Goal: Information Seeking & Learning: Find specific fact

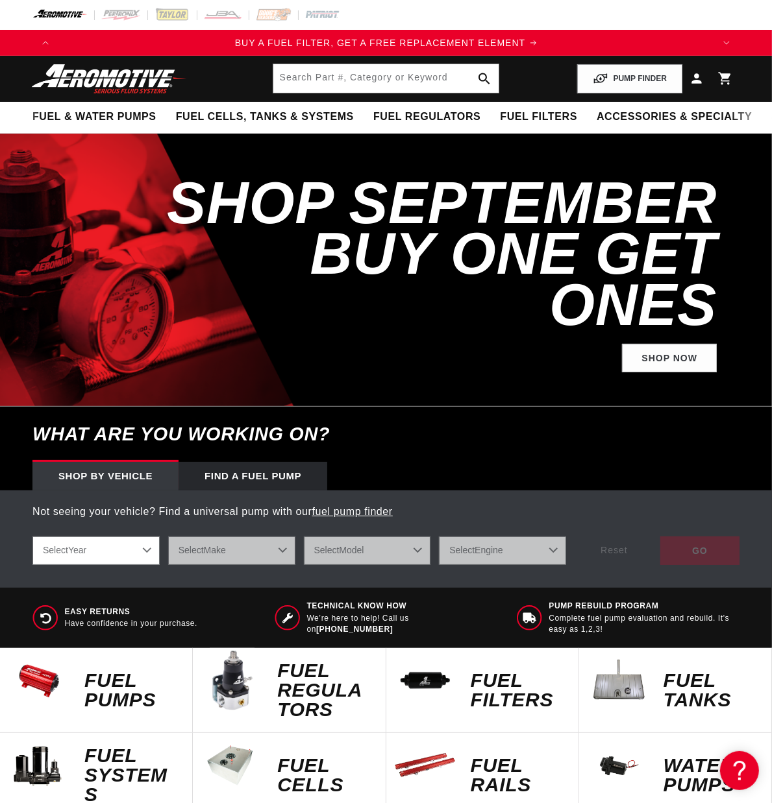
scroll to position [0, 655]
click at [362, 65] on input "text" at bounding box center [386, 78] width 226 height 29
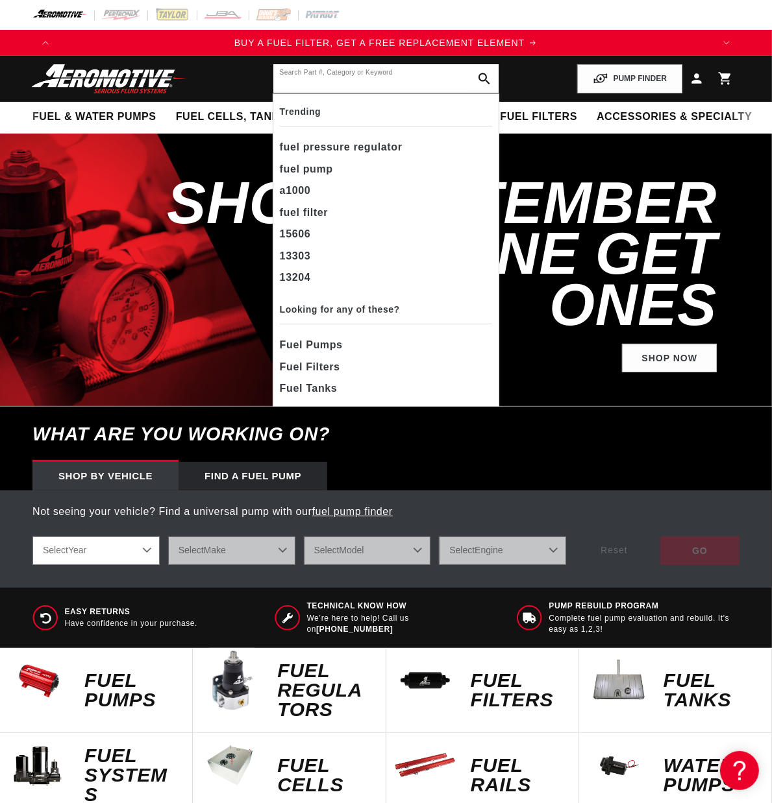
paste input "18040"
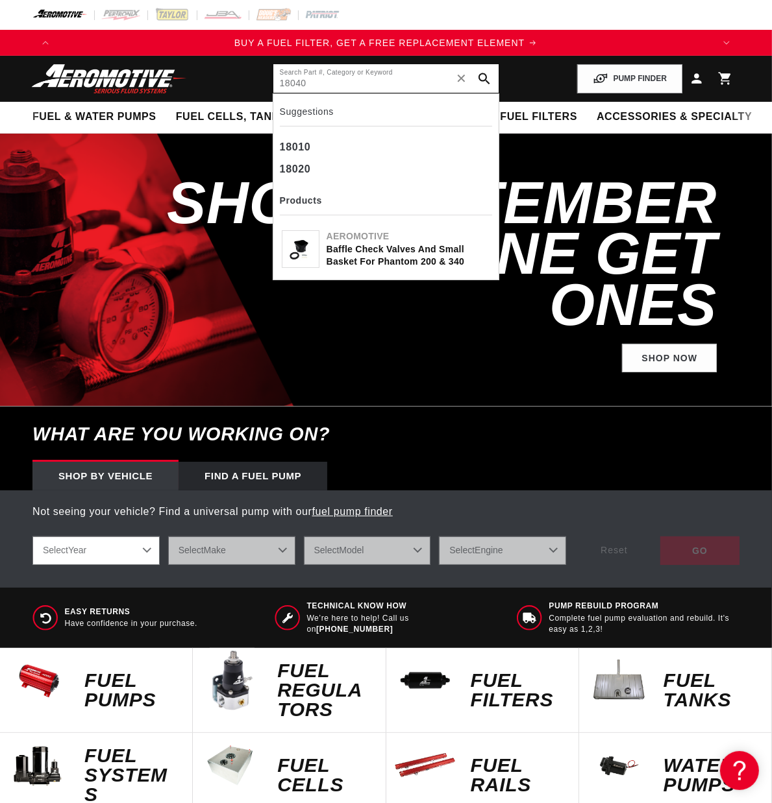
type input "18040"
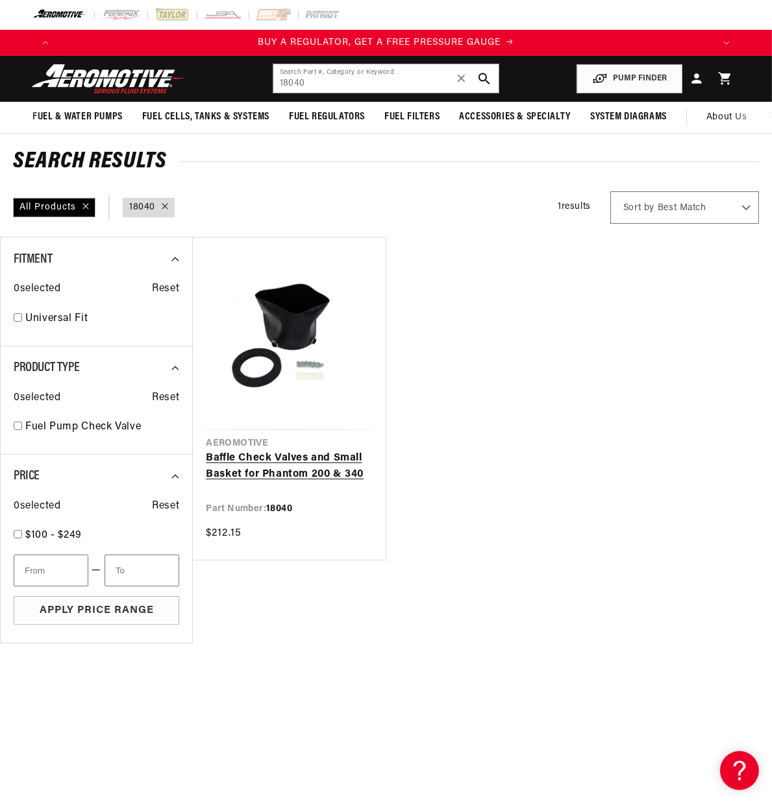
click at [294, 462] on link "Baffle Check Valves and Small Basket for Phantom 200 & 340" at bounding box center [289, 466] width 166 height 33
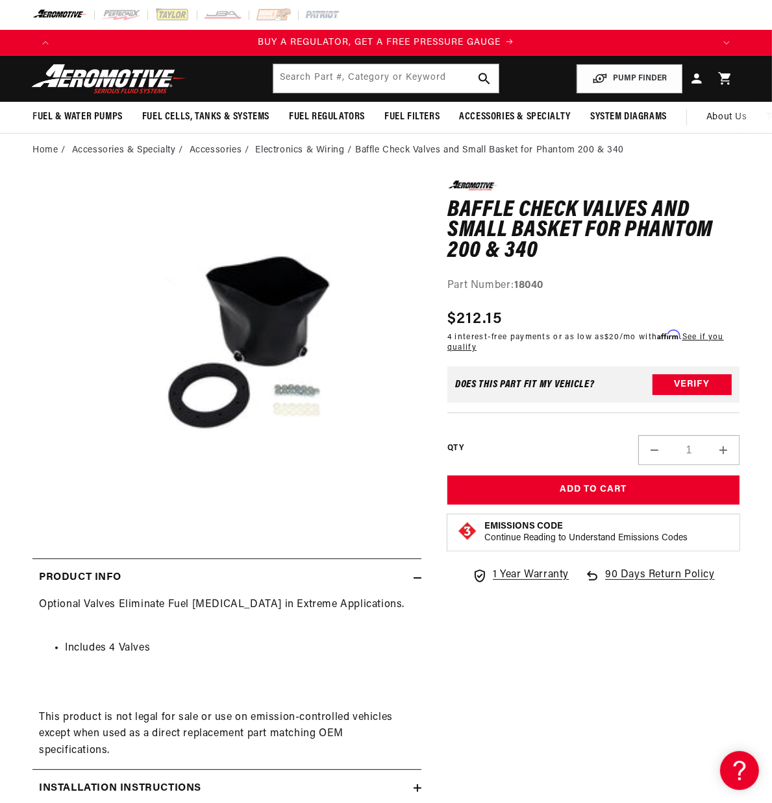
click at [576, 724] on div "0.0 star rating Write a review Baffle Check Valves and Small Basket for Phantom…" at bounding box center [580, 538] width 318 height 716
click at [308, 83] on input "text" at bounding box center [386, 78] width 226 height 29
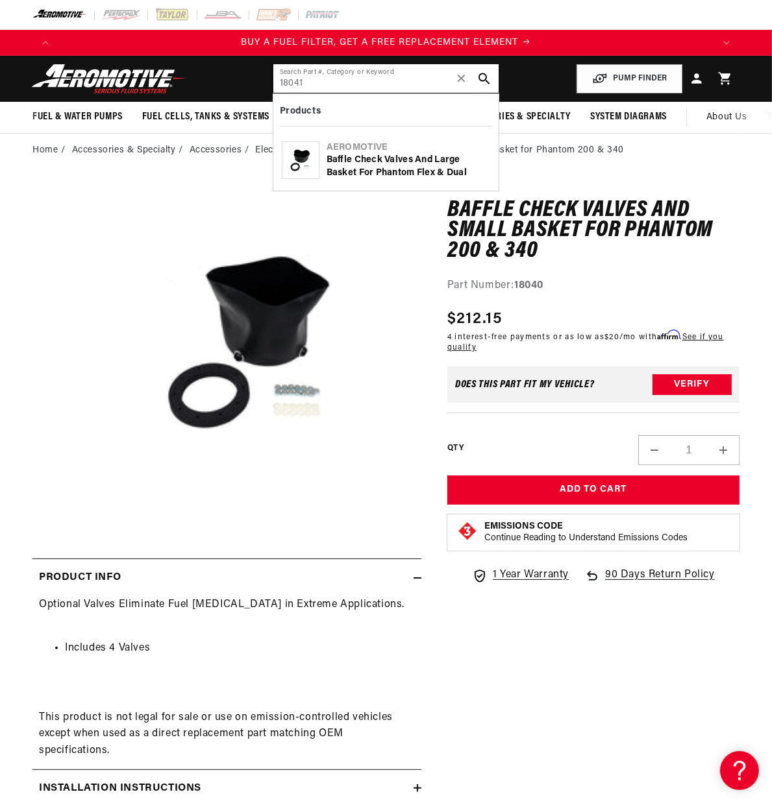
type input "18041"
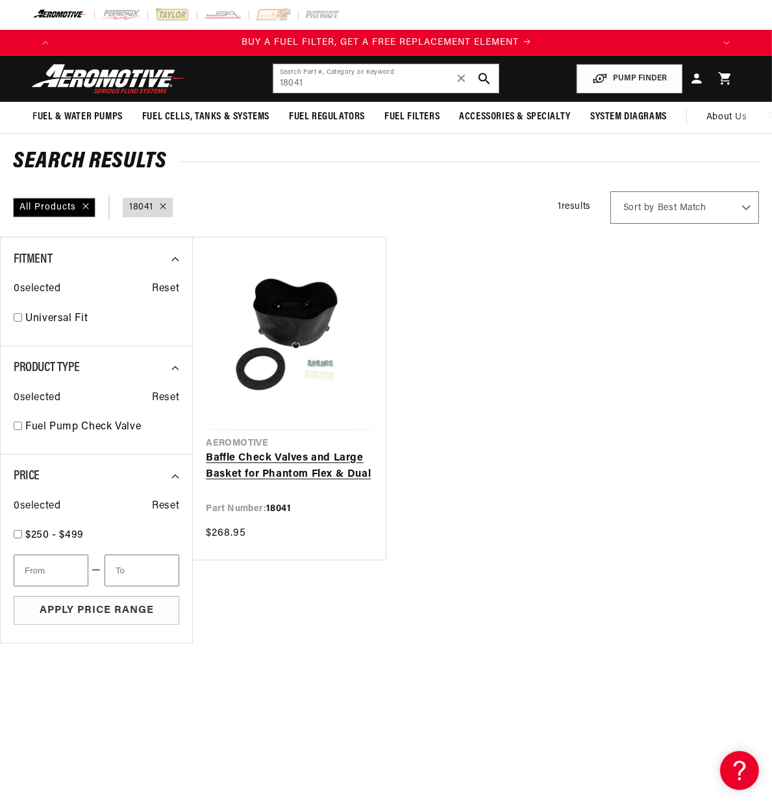
scroll to position [0, 655]
click at [299, 450] on link "Baffle Check Valves and Large Basket for Phantom Flex & Dual" at bounding box center [289, 466] width 166 height 33
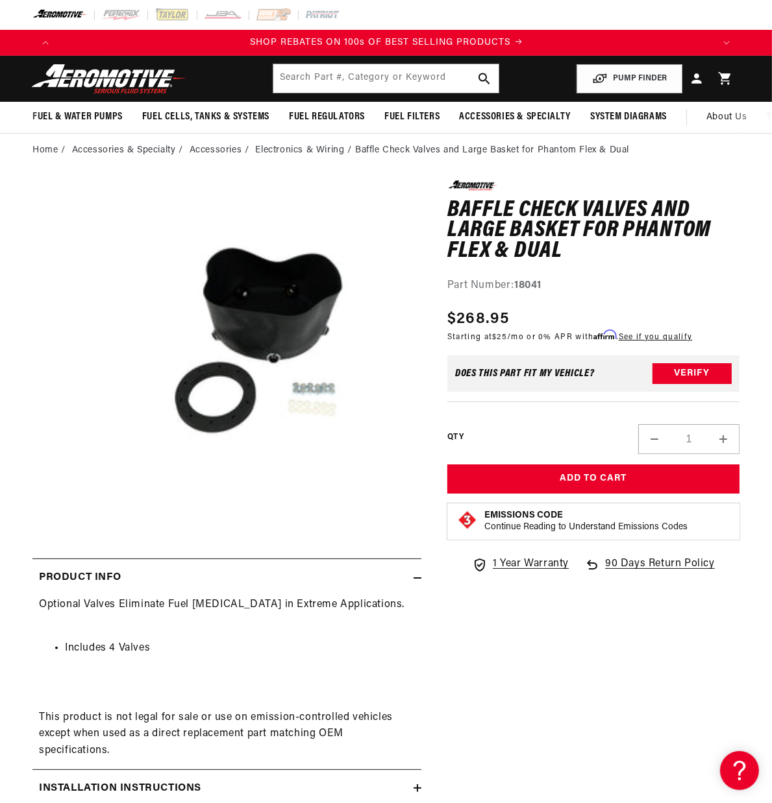
scroll to position [0, 1310]
click at [315, 78] on input "text" at bounding box center [386, 78] width 226 height 29
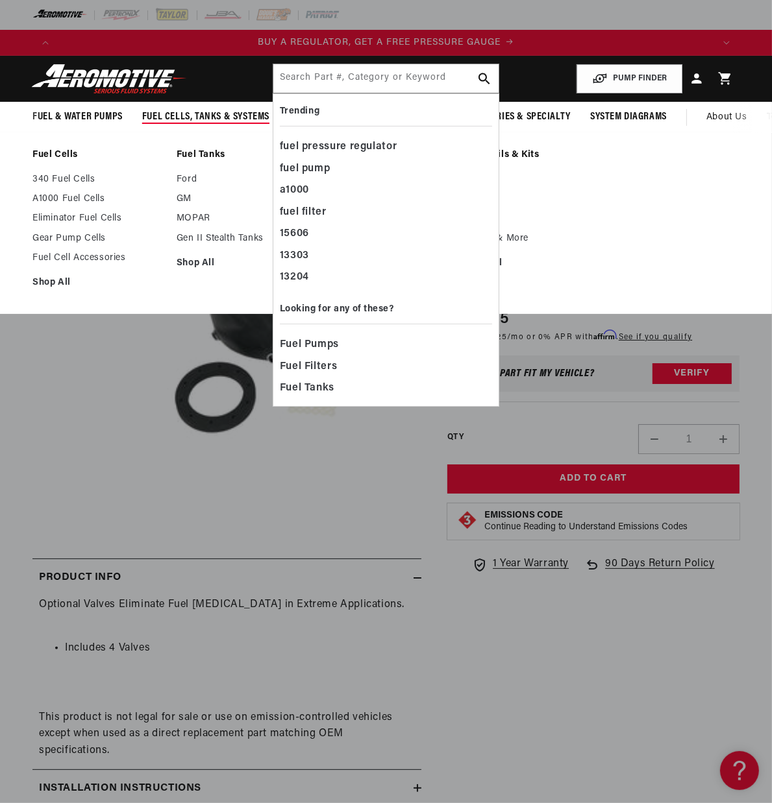
drag, startPoint x: 192, startPoint y: 231, endPoint x: 388, endPoint y: 552, distance: 376.3
click at [359, 314] on div "Fuel Cells 340 Fuel Cells A1000 Fuel Cells Eliminator Fuel Cells Shop All Shop …" at bounding box center [386, 223] width 772 height 182
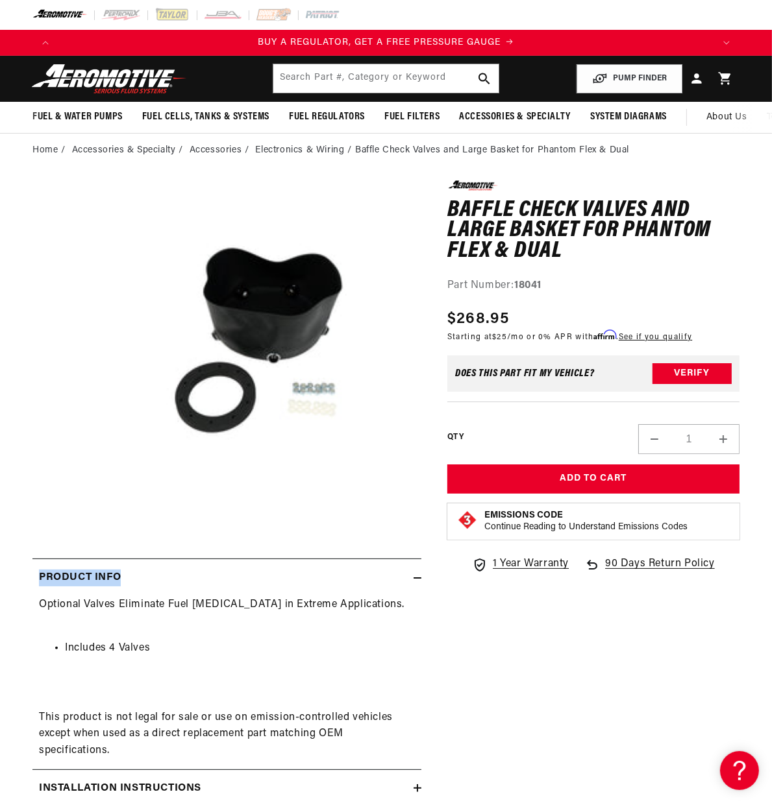
click at [404, 554] on div "0.0 star rating Write a review Baffle Check Valves and Large Basket for Phantom…" at bounding box center [226, 531] width 389 height 703
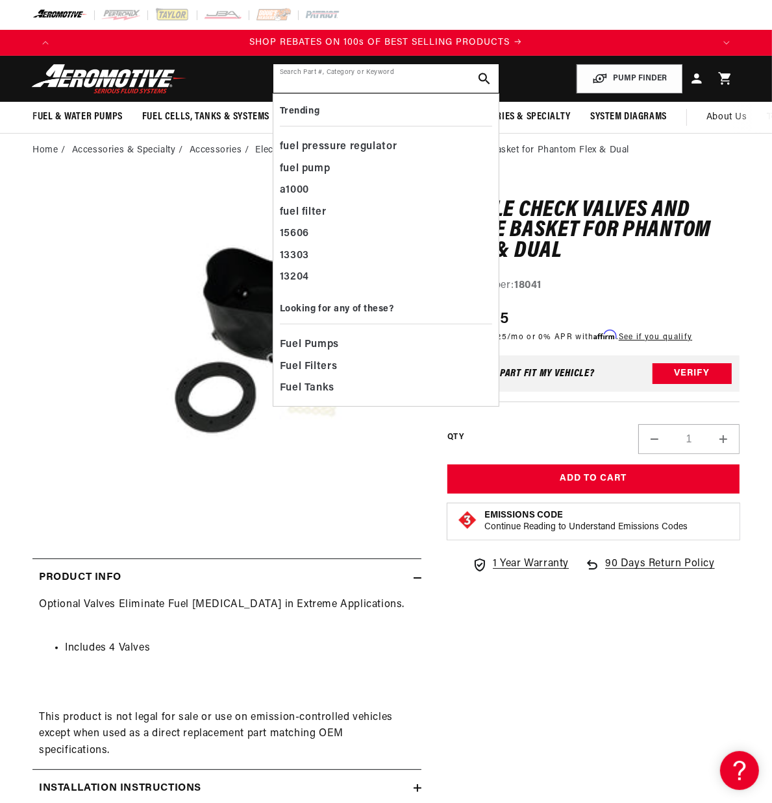
click at [333, 84] on input "text" at bounding box center [386, 78] width 226 height 29
click at [313, 79] on input "text" at bounding box center [386, 78] width 226 height 29
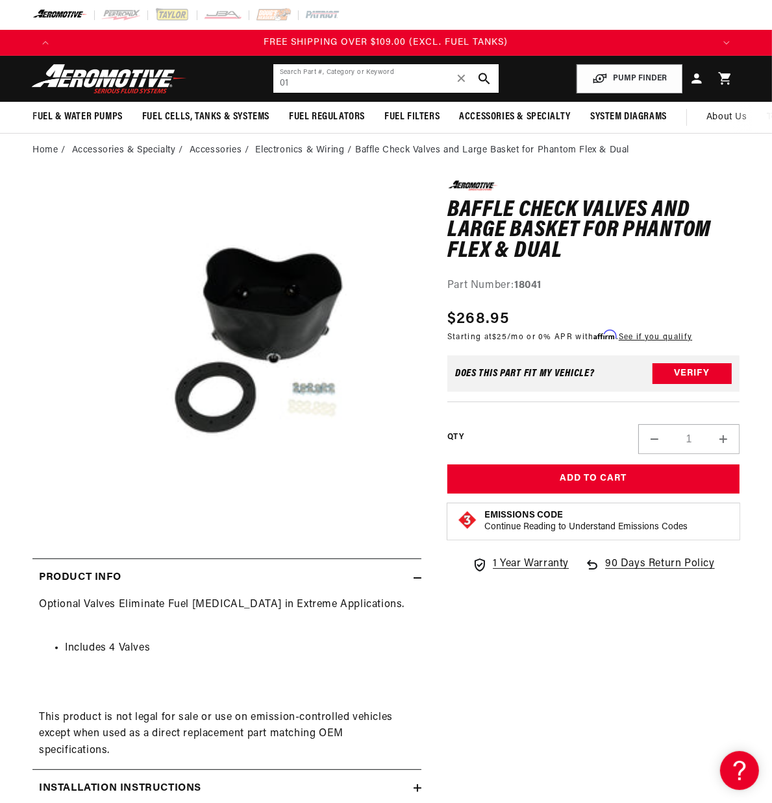
type input "0"
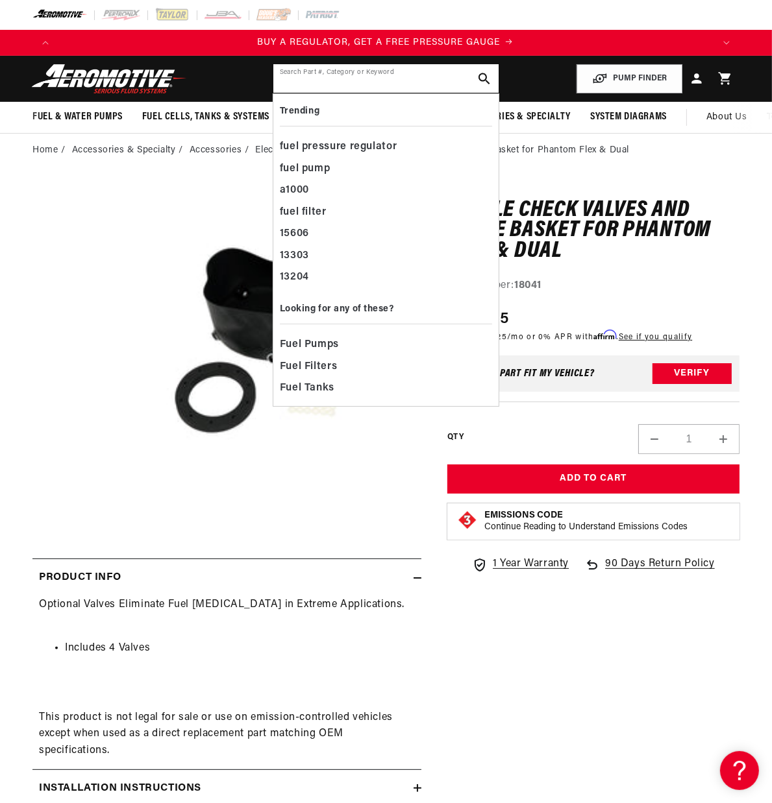
scroll to position [0, 0]
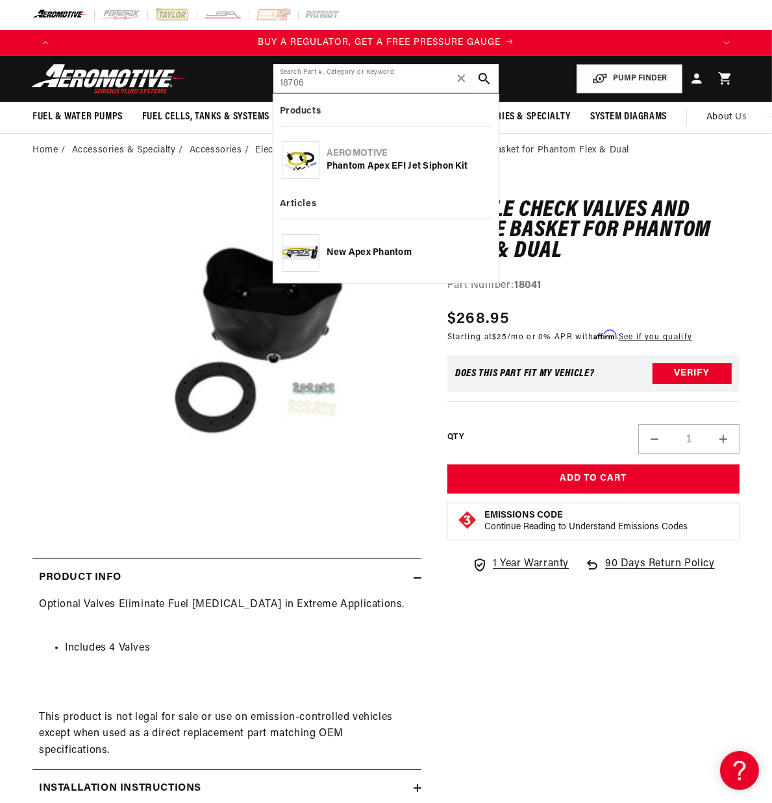
type input "18706"
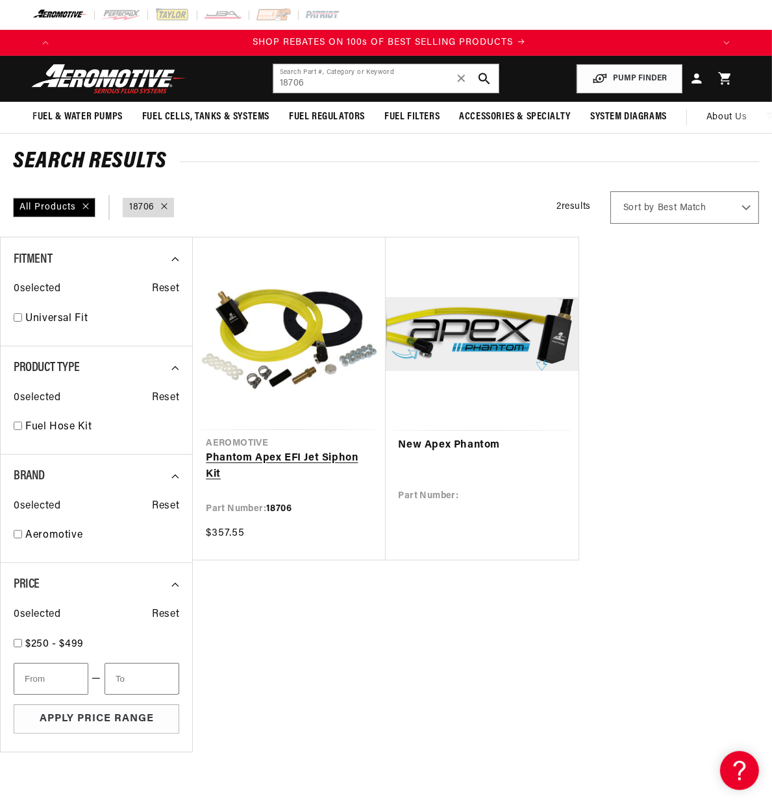
scroll to position [0, 1310]
click at [297, 450] on link "Phantom Apex EFI Jet Siphon Kit" at bounding box center [289, 466] width 166 height 33
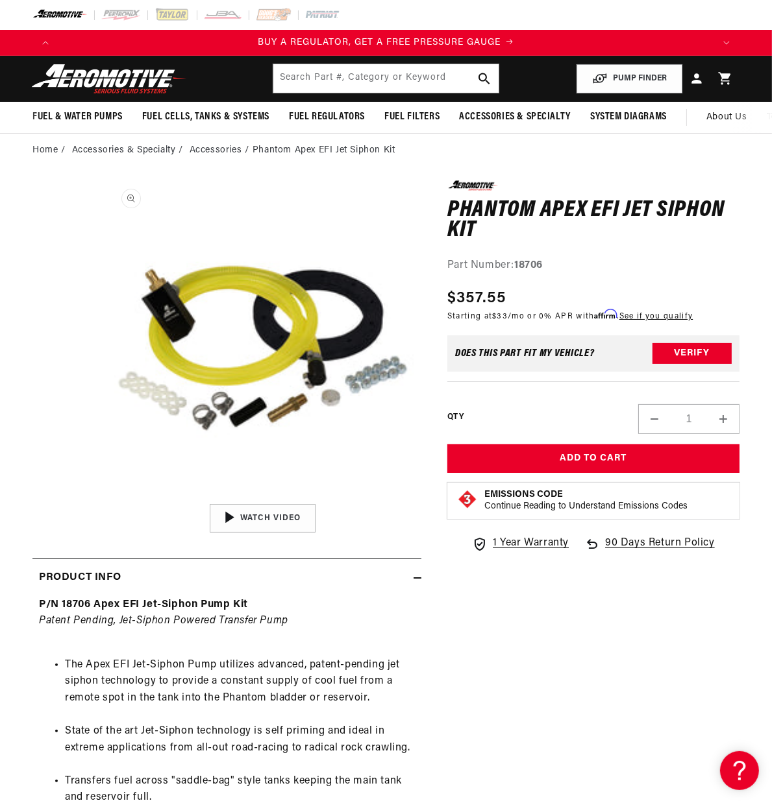
click at [104, 498] on button "Open media 1 in modal" at bounding box center [104, 498] width 0 height 0
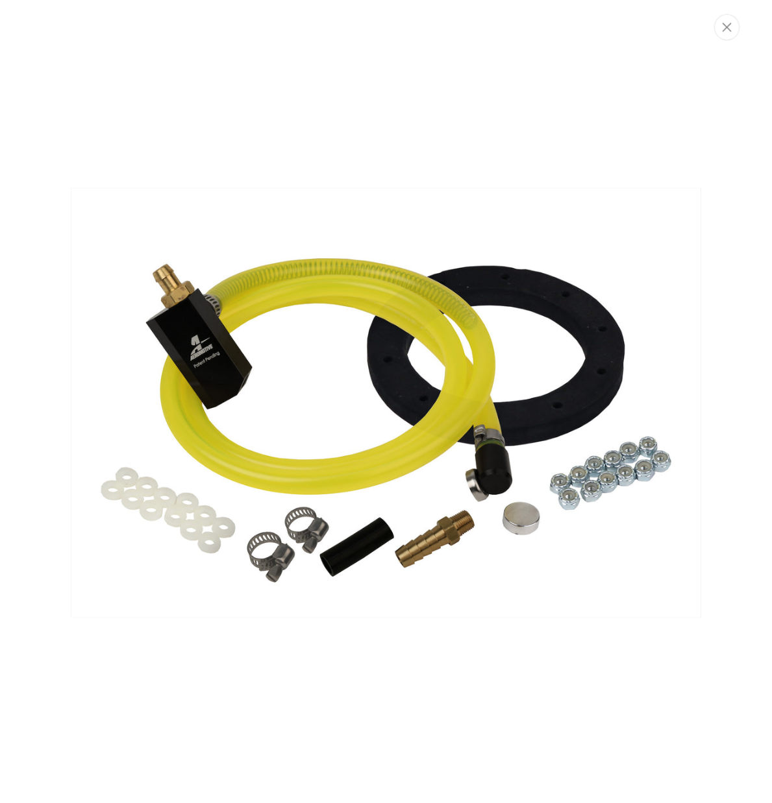
scroll to position [0, 1992]
click at [737, 34] on button "Close" at bounding box center [735, 27] width 26 height 27
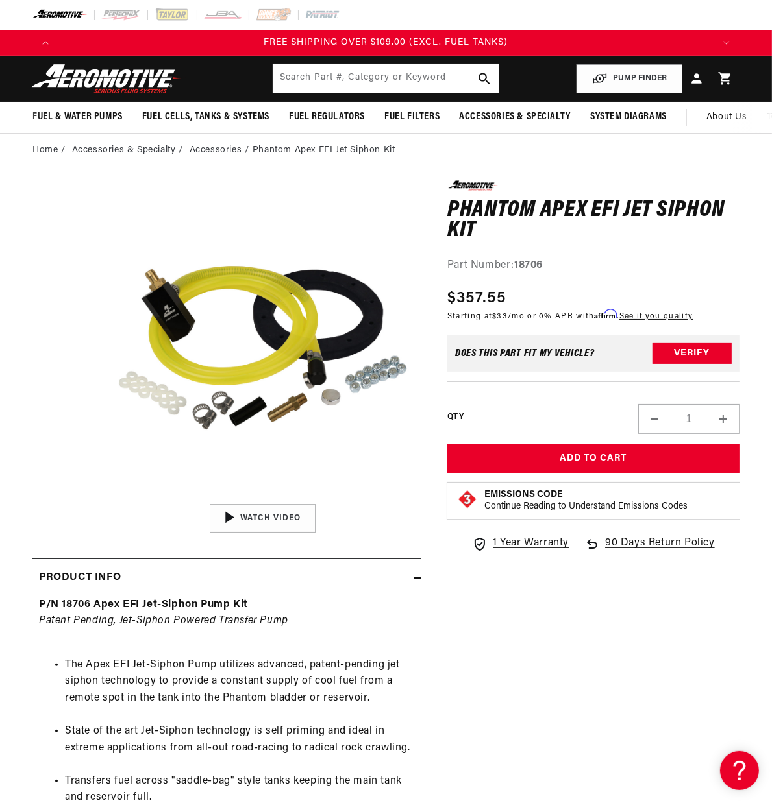
click at [456, 638] on div "0.0 star rating Write a review Phantom Apex EFI Jet Siphon Kit Phantom Apex EFI…" at bounding box center [580, 743] width 318 height 1127
click at [499, 613] on div "0.0 star rating Write a review Phantom Apex EFI Jet Siphon Kit Phantom Apex EFI…" at bounding box center [580, 743] width 318 height 1127
click at [548, 696] on div "0.0 star rating Write a review Phantom Apex EFI Jet Siphon Kit Phantom Apex EFI…" at bounding box center [580, 743] width 318 height 1127
